Goal: Obtain resource: Download file/media

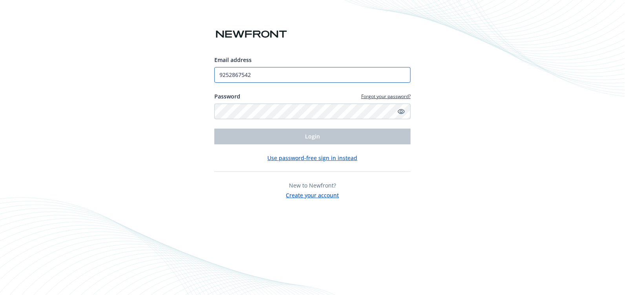
click at [297, 72] on input "9252867542" at bounding box center [312, 75] width 196 height 16
type input "[EMAIL_ADDRESS][DOMAIN_NAME]"
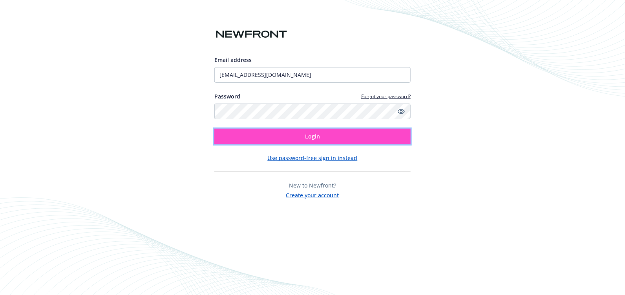
click at [295, 139] on button "Login" at bounding box center [312, 137] width 196 height 16
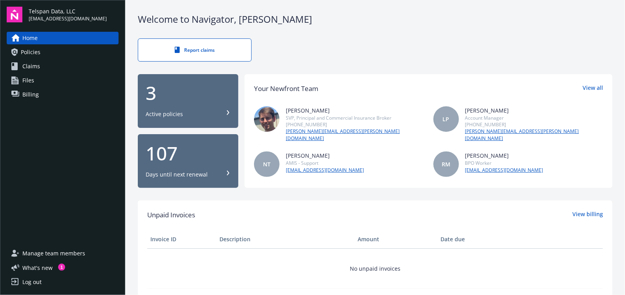
click at [31, 49] on span "Policies" at bounding box center [31, 52] width 20 height 13
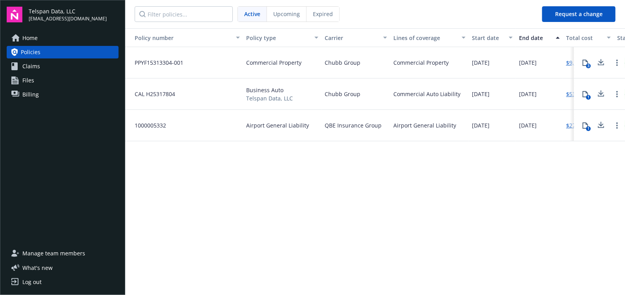
click at [31, 79] on span "Files" at bounding box center [28, 80] width 12 height 13
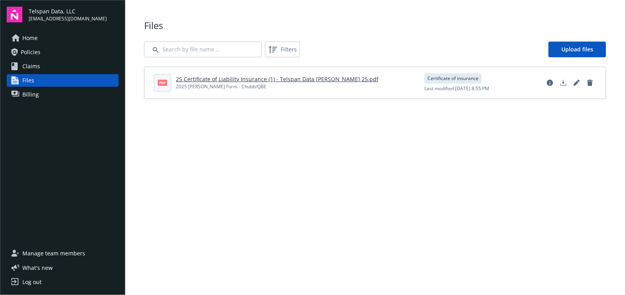
click at [309, 81] on link "25 Certificate of Liability Insurance (1) - Telspan Data [PERSON_NAME] 25.pdf" at bounding box center [277, 78] width 203 height 7
click at [577, 81] on icon "Edit document" at bounding box center [577, 83] width 6 height 6
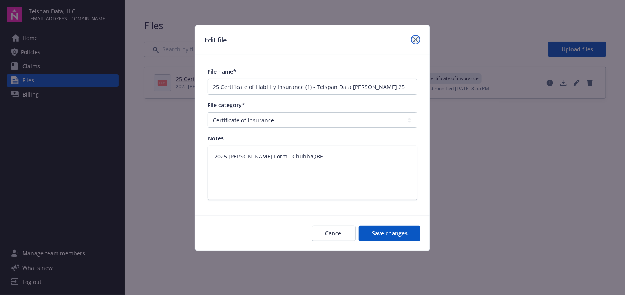
click at [416, 42] on icon "close" at bounding box center [416, 39] width 5 height 5
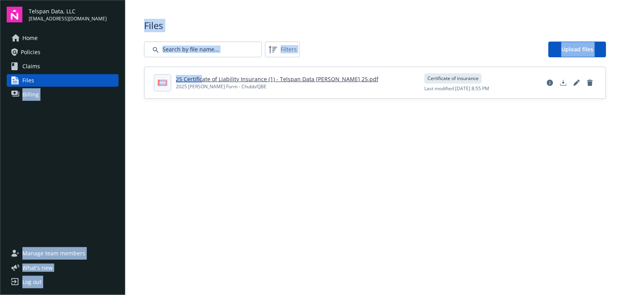
drag, startPoint x: 201, startPoint y: 82, endPoint x: -394, endPoint y: 155, distance: 598.7
click at [0, 155] on html "Telspan Data, LLC [EMAIL_ADDRESS][DOMAIN_NAME] Home Policies Claims Files Billi…" at bounding box center [312, 147] width 625 height 295
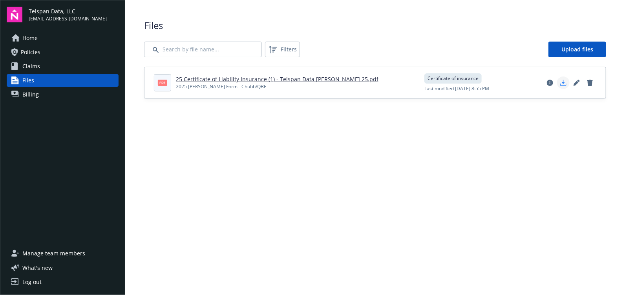
click at [564, 83] on icon "Download document" at bounding box center [563, 83] width 6 height 6
click at [232, 48] on input "Search by file name..." at bounding box center [203, 50] width 118 height 16
click at [37, 59] on div "Home Policies Claims Files Billing" at bounding box center [63, 66] width 112 height 69
click at [37, 65] on span "Claims" at bounding box center [31, 66] width 18 height 13
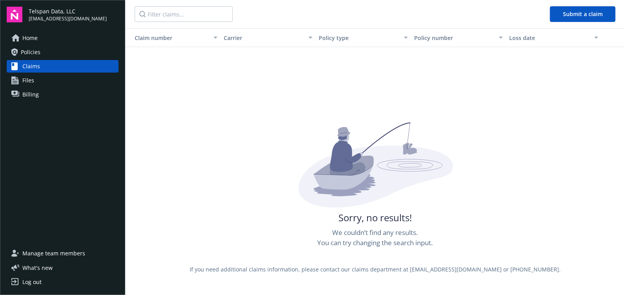
click at [37, 55] on span "Policies" at bounding box center [31, 52] width 20 height 13
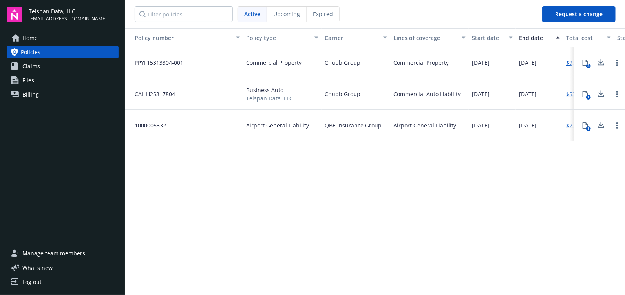
click at [165, 63] on span "PPYF15313304-001" at bounding box center [155, 63] width 55 height 8
drag, startPoint x: 618, startPoint y: 59, endPoint x: 359, endPoint y: 247, distance: 319.7
click at [359, 247] on div "Policy number Policy type Carrier Lines of coverage Start date End date Total c…" at bounding box center [375, 161] width 500 height 266
click at [618, 60] on icon "Open options" at bounding box center [618, 63] width 2 height 6
click at [42, 39] on link "Home" at bounding box center [63, 38] width 112 height 13
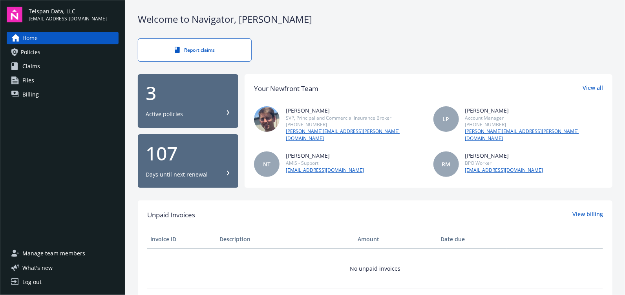
click at [496, 130] on link "[PERSON_NAME][EMAIL_ADDRESS][PERSON_NAME][DOMAIN_NAME]" at bounding box center [534, 135] width 138 height 14
drag, startPoint x: 538, startPoint y: 130, endPoint x: 461, endPoint y: 135, distance: 77.1
click at [461, 135] on div "[PERSON_NAME] SVP, Principal and Commercial Insurance Broker [PHONE_NUMBER] [PE…" at bounding box center [428, 141] width 349 height 71
drag, startPoint x: 461, startPoint y: 135, endPoint x: 465, endPoint y: 133, distance: 4.4
copy link "[PERSON_NAME][EMAIL_ADDRESS][PERSON_NAME][DOMAIN_NAME]"
